Goal: Navigation & Orientation: Go to known website

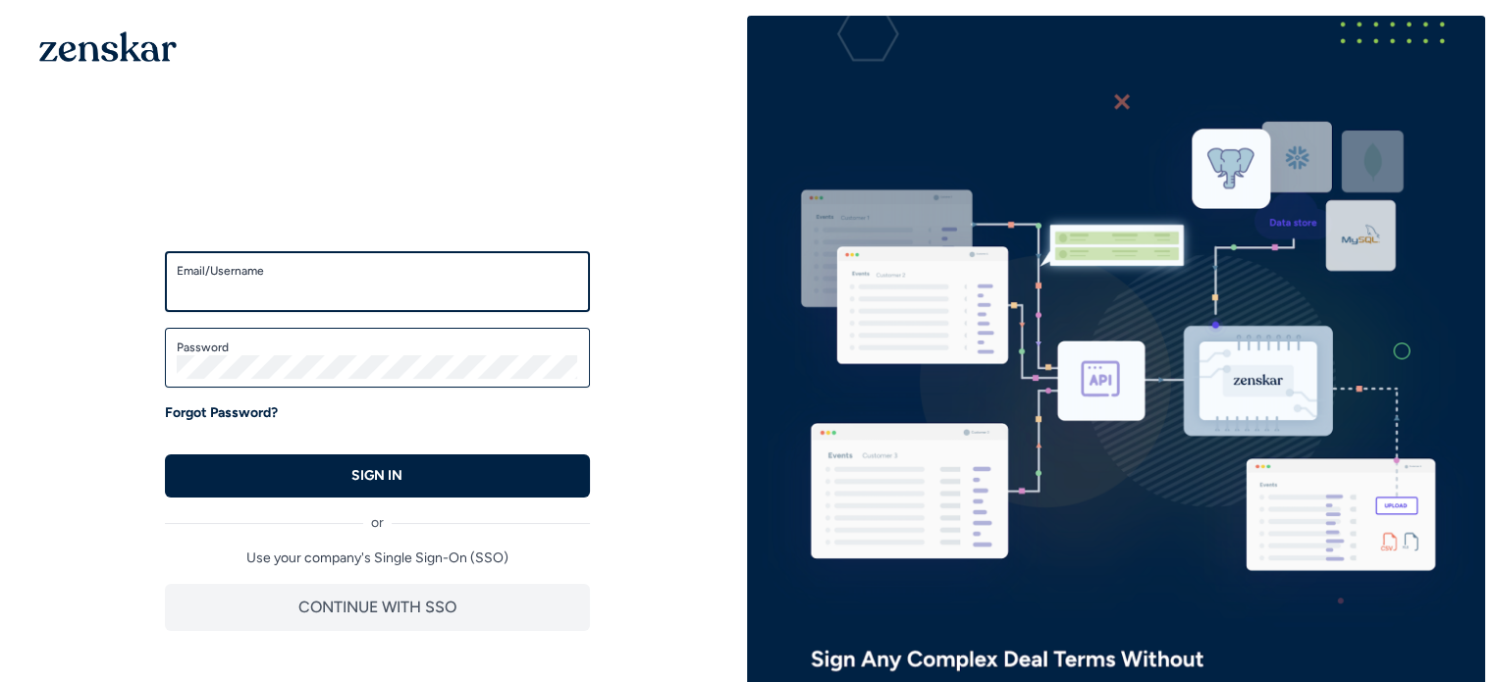
click at [350, 299] on input "Email/Username" at bounding box center [377, 291] width 401 height 24
click at [394, 311] on div "Email/Username" at bounding box center [377, 281] width 425 height 61
click at [389, 306] on div "Email/Username" at bounding box center [377, 281] width 425 height 61
click at [381, 300] on input "Email/Username" at bounding box center [377, 291] width 401 height 24
drag, startPoint x: 490, startPoint y: 105, endPoint x: 328, endPoint y: 286, distance: 242.6
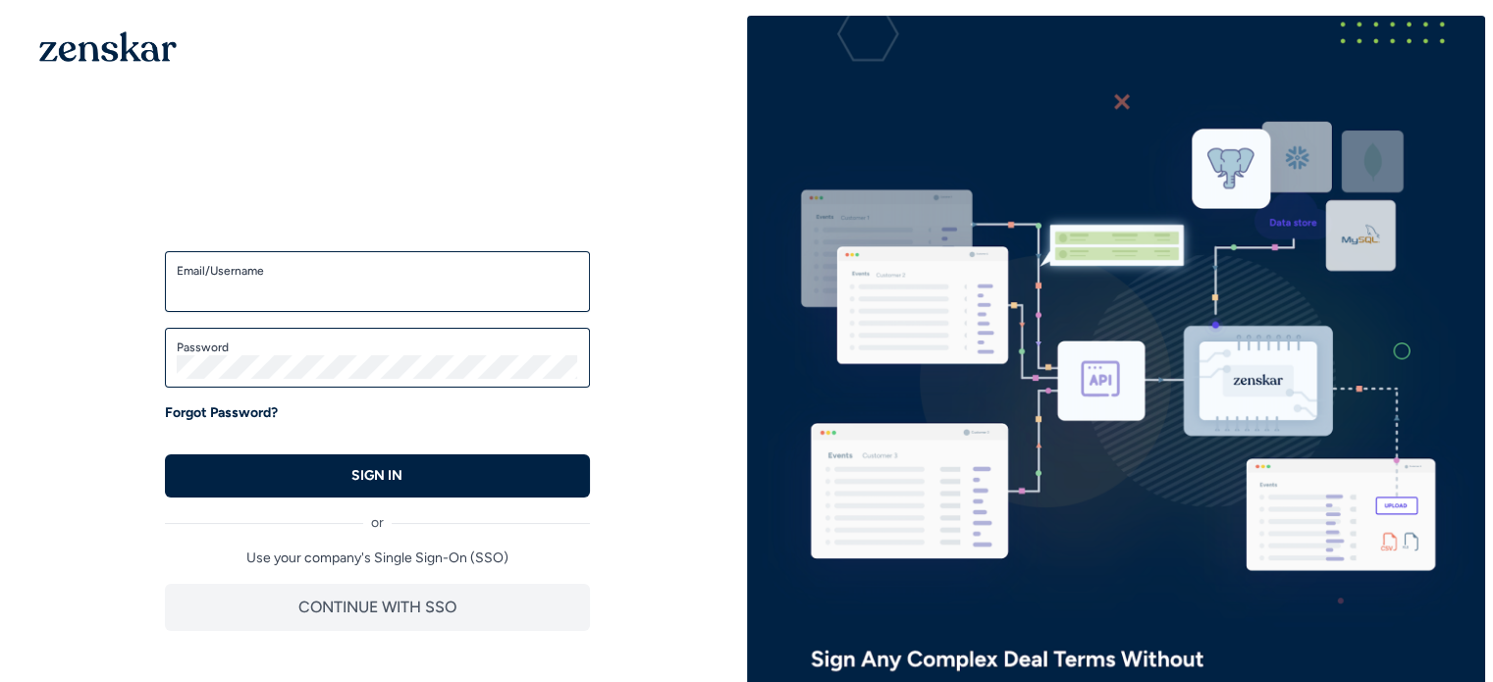
click at [328, 286] on div "Welcome back! Enter your credentials to access the account SSO Login Enter your…" at bounding box center [377, 414] width 739 height 796
click at [328, 286] on input "Email/Username" at bounding box center [377, 291] width 401 height 24
click at [583, 184] on div "Welcome back! Enter your credentials to access the account SSO Login Enter your…" at bounding box center [377, 414] width 739 height 796
click at [397, 285] on input "Email/Username" at bounding box center [377, 291] width 401 height 24
click at [367, 266] on label "Email/Username" at bounding box center [377, 271] width 401 height 16
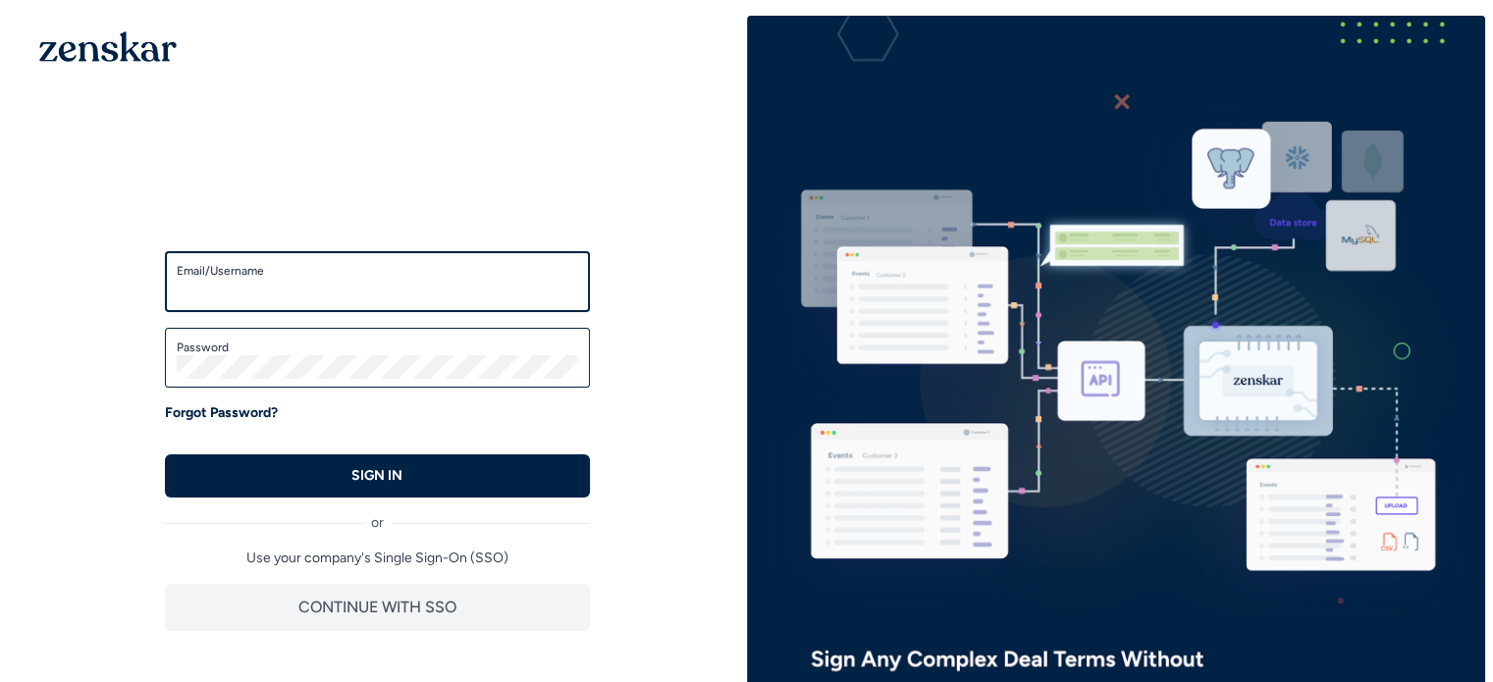
click at [367, 279] on input "Email/Username" at bounding box center [377, 291] width 401 height 24
click at [368, 271] on label "Email/Username" at bounding box center [377, 271] width 401 height 16
click at [368, 279] on input "Email/Username" at bounding box center [377, 291] width 401 height 24
click at [365, 282] on input "Email/Username" at bounding box center [377, 291] width 401 height 24
click at [326, 290] on input "Email/Username" at bounding box center [377, 291] width 401 height 24
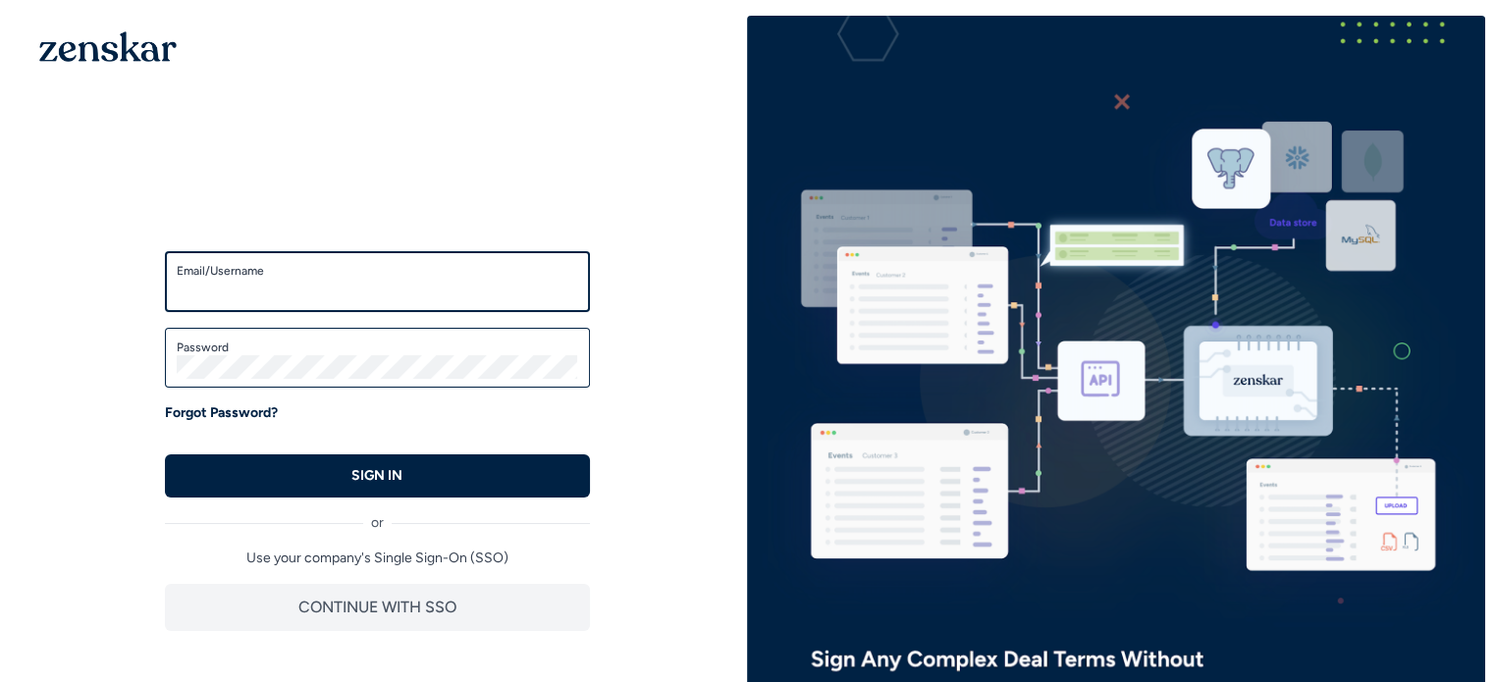
paste input "**********"
type input "**********"
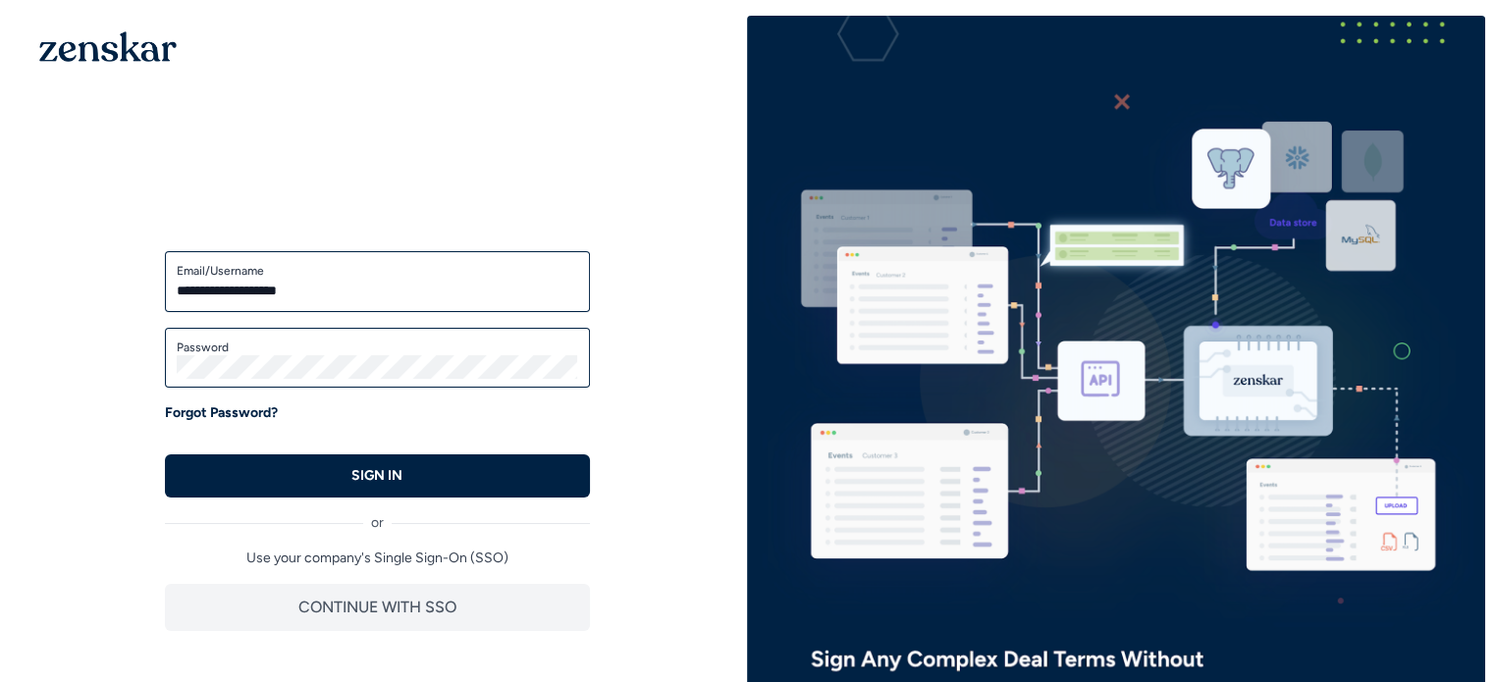
click at [223, 346] on label "Password" at bounding box center [377, 348] width 401 height 16
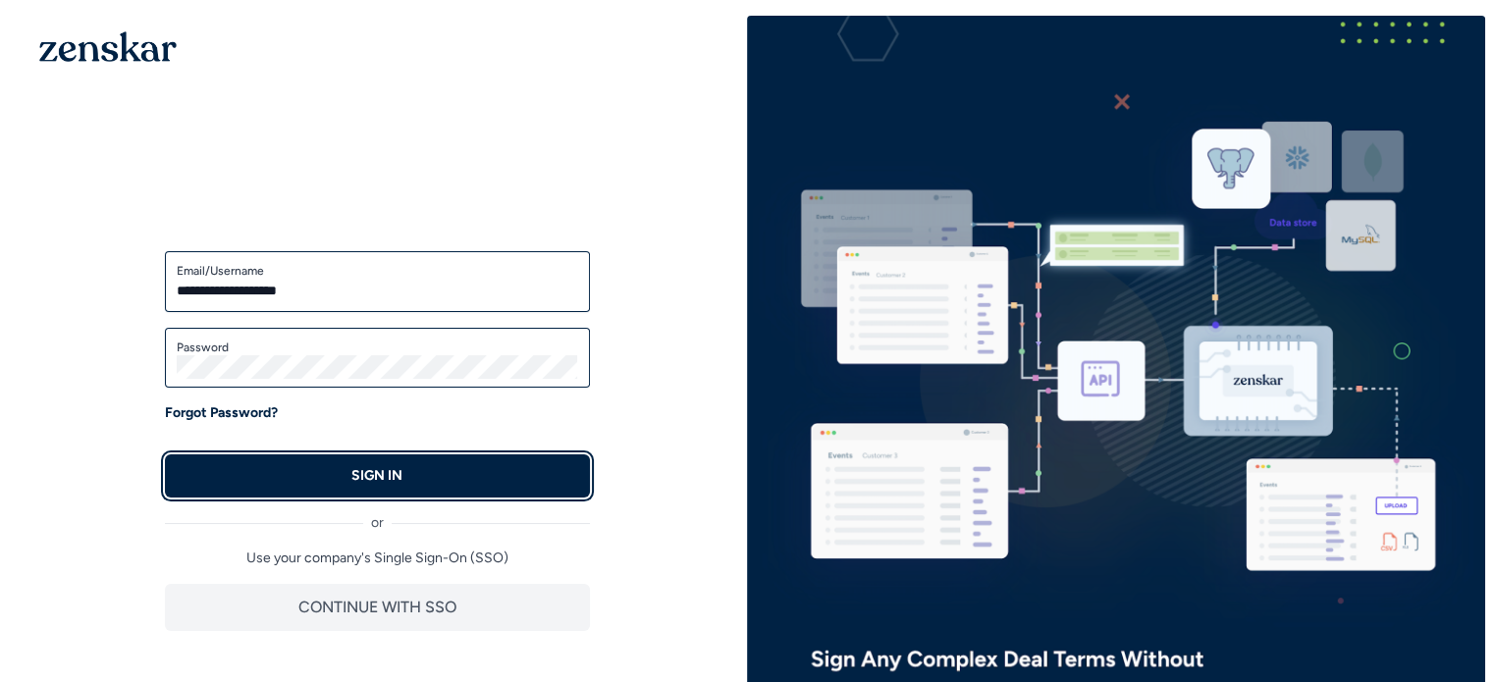
click at [349, 474] on button "SIGN IN" at bounding box center [377, 475] width 425 height 43
